Goal: Browse casually

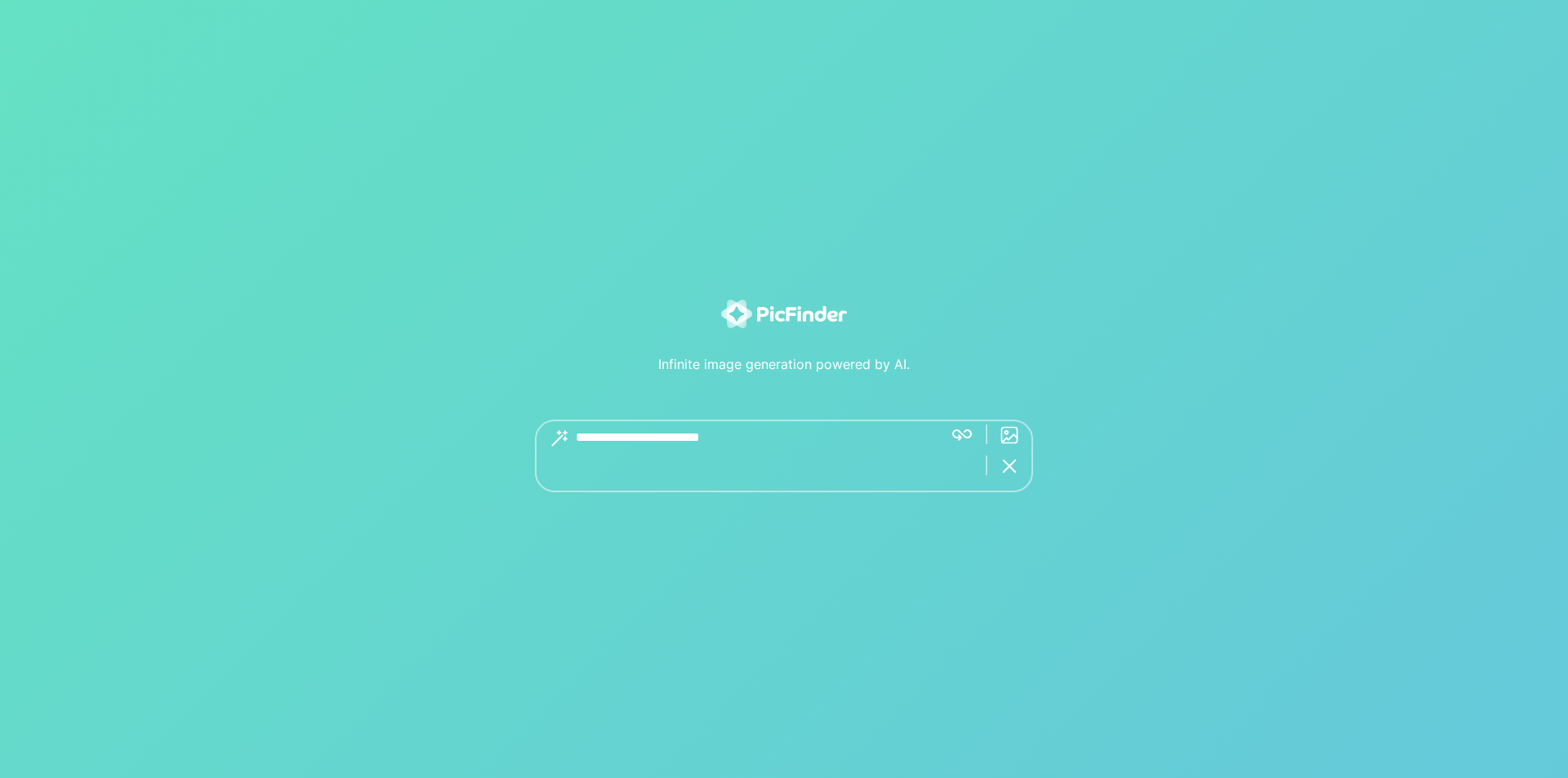
type textarea "**********"
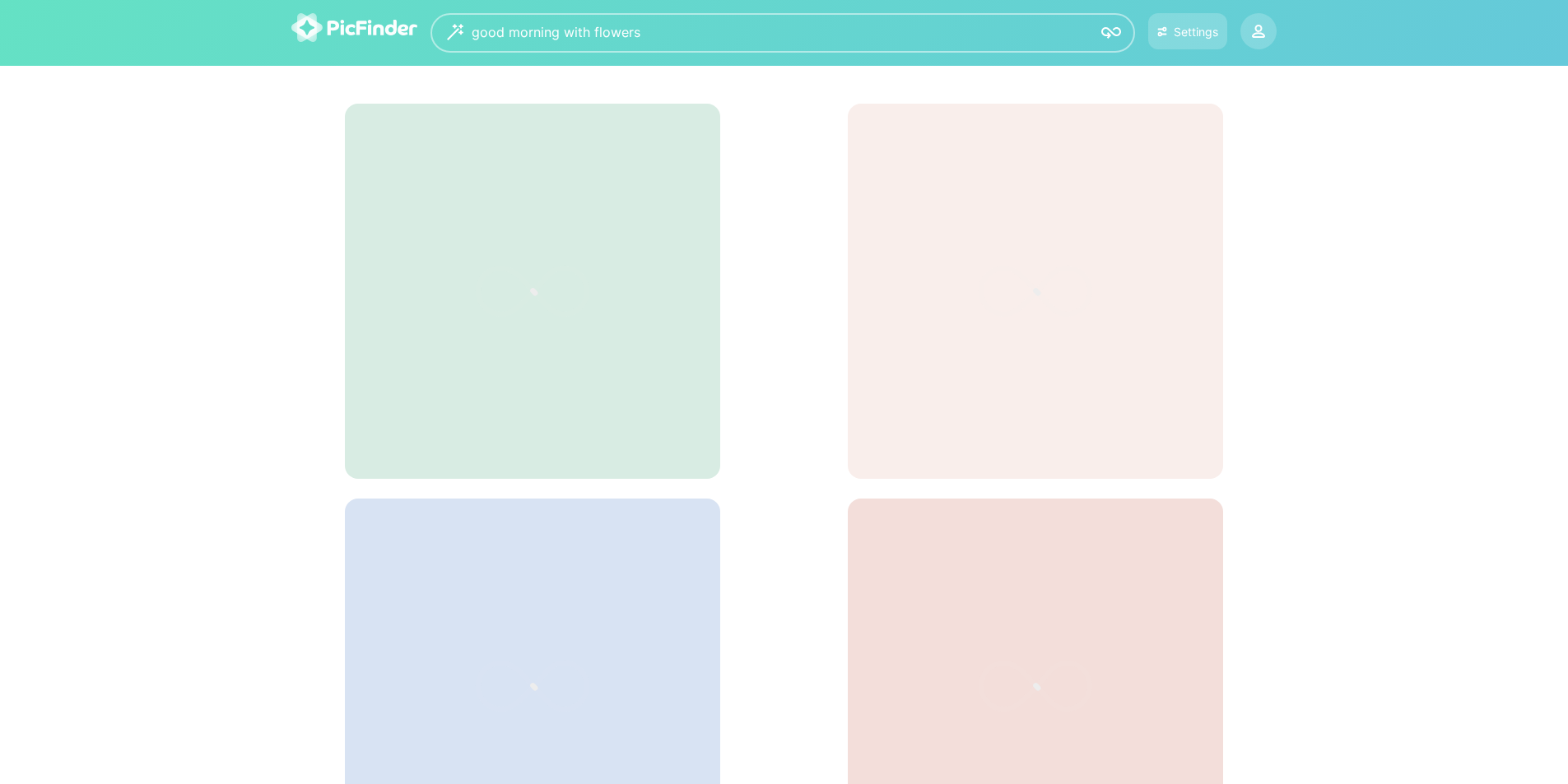
click at [1109, 32] on img at bounding box center [1111, 32] width 20 height 20
